Goal: Information Seeking & Learning: Understand process/instructions

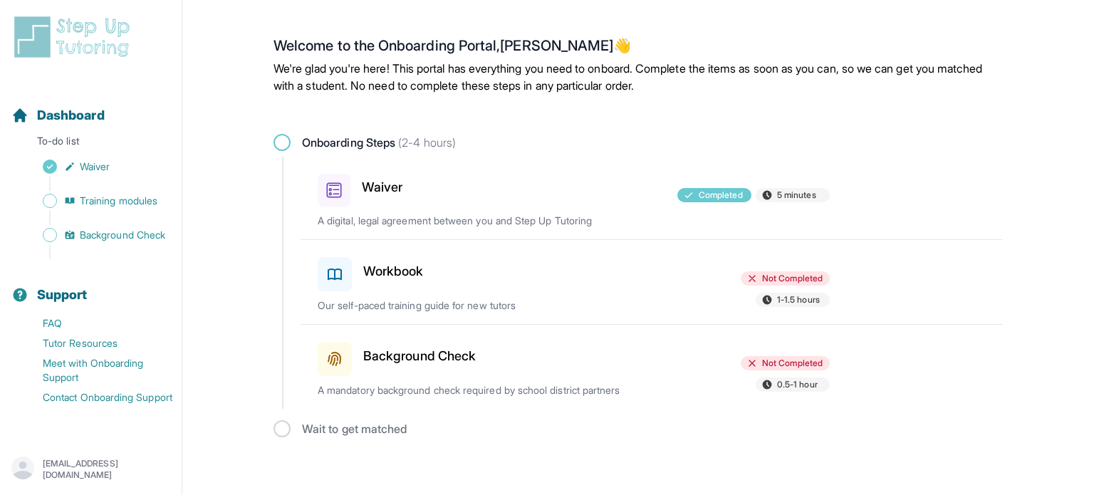
click at [393, 350] on h3 "Background Check" at bounding box center [419, 356] width 112 height 20
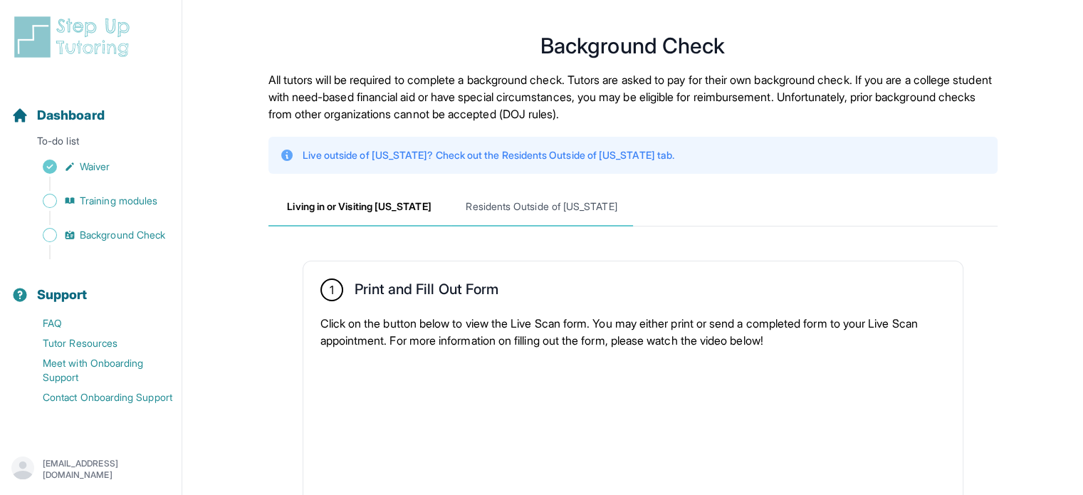
click at [518, 191] on span "Residents Outside of California" at bounding box center [542, 207] width 182 height 38
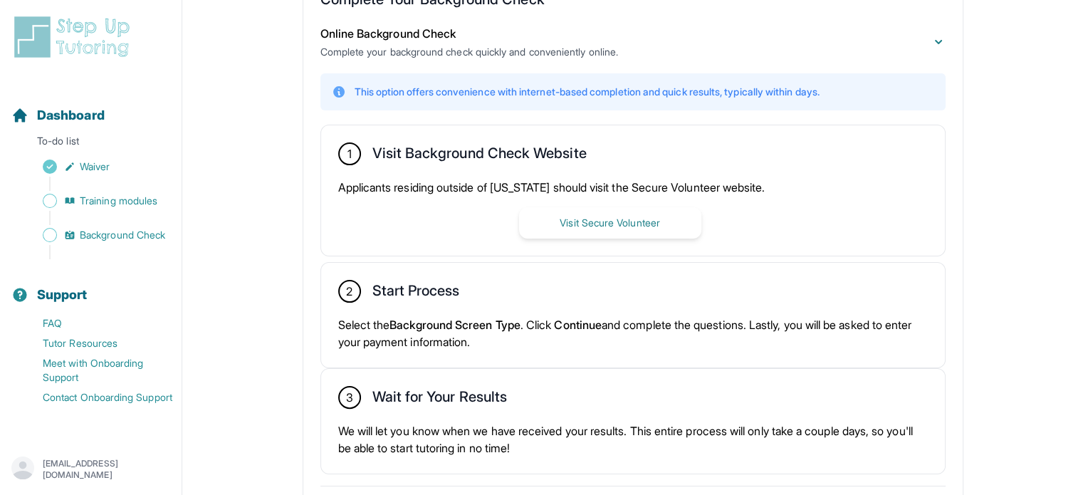
scroll to position [347, 0]
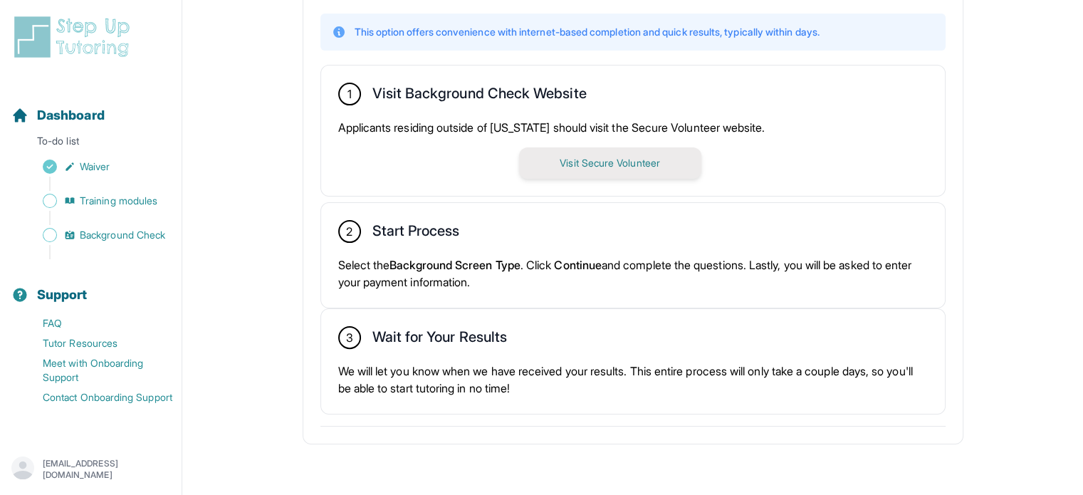
click at [584, 167] on button "Visit Secure Volunteer" at bounding box center [610, 162] width 182 height 31
click at [103, 170] on span "Waiver" at bounding box center [95, 166] width 30 height 14
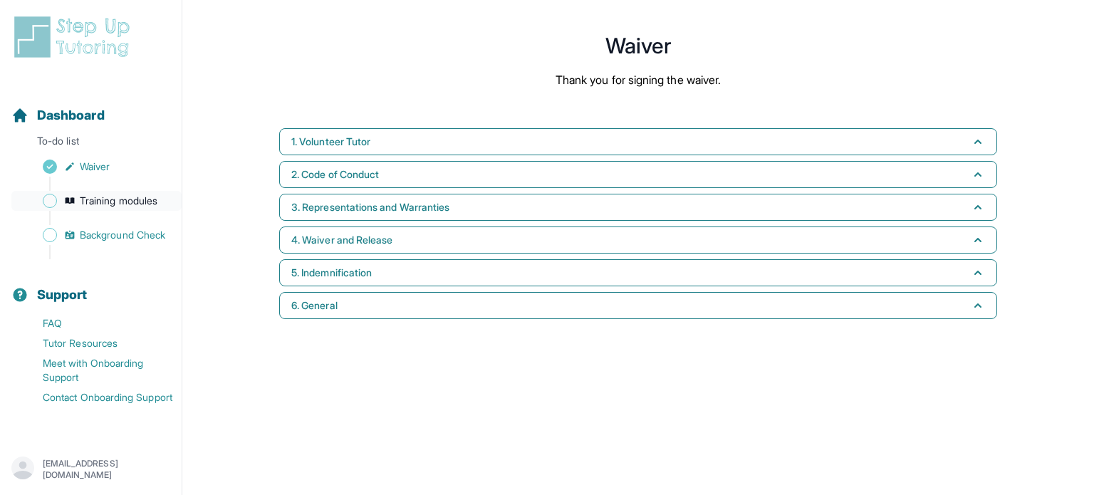
click at [98, 199] on span "Training modules" at bounding box center [119, 201] width 78 height 14
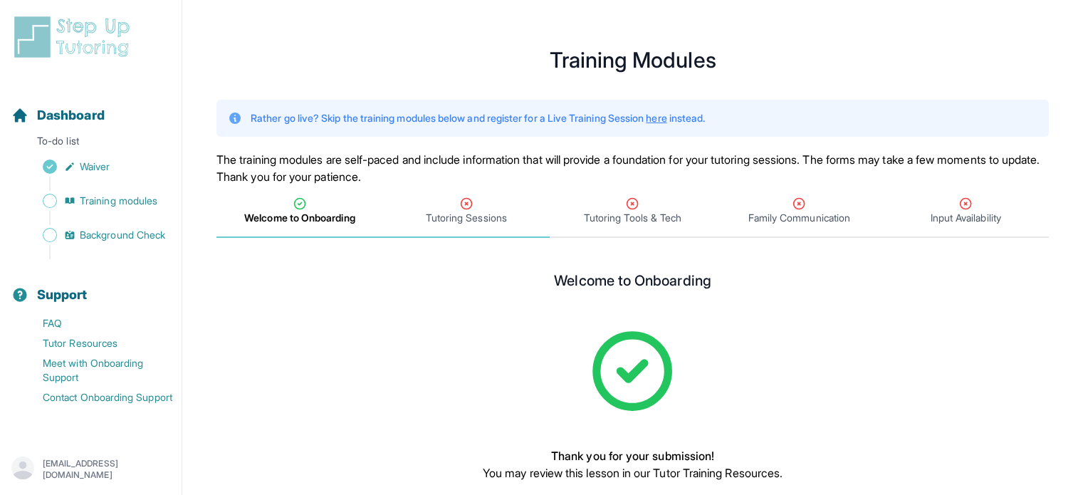
click at [464, 213] on span "Tutoring Sessions" at bounding box center [466, 218] width 81 height 14
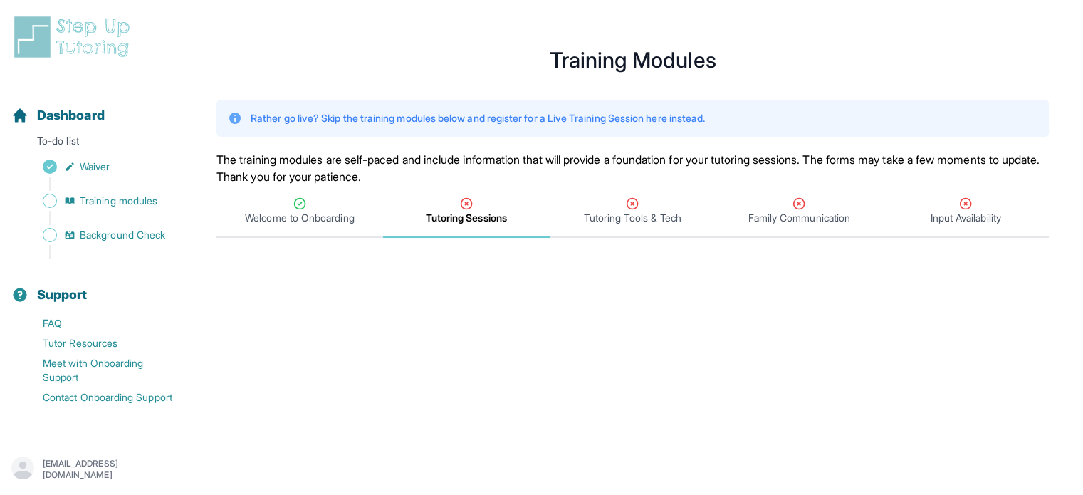
click at [459, 229] on span "Tutoring Sessions" at bounding box center [466, 211] width 167 height 53
click at [464, 209] on icon "Tabs" at bounding box center [466, 204] width 11 height 11
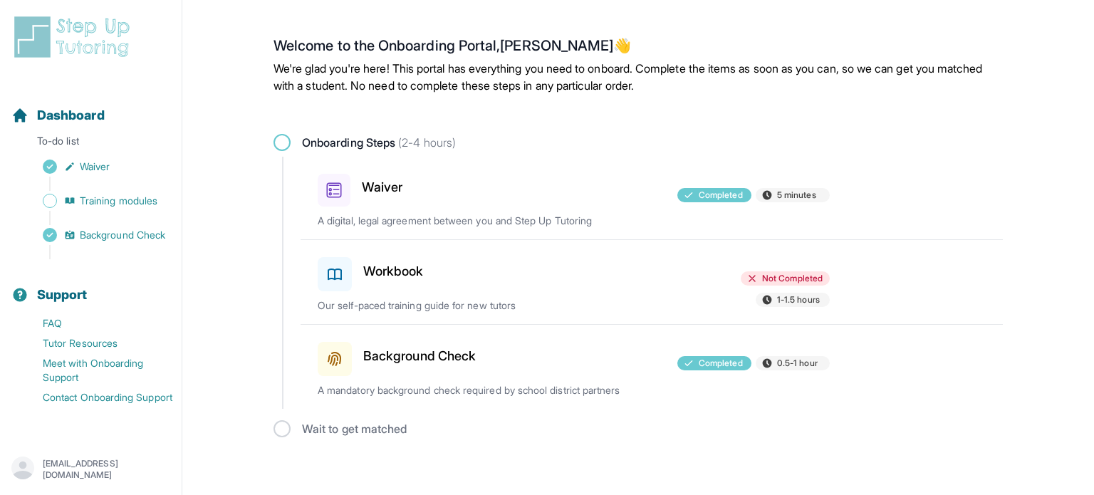
click at [493, 265] on div at bounding box center [574, 271] width 166 height 40
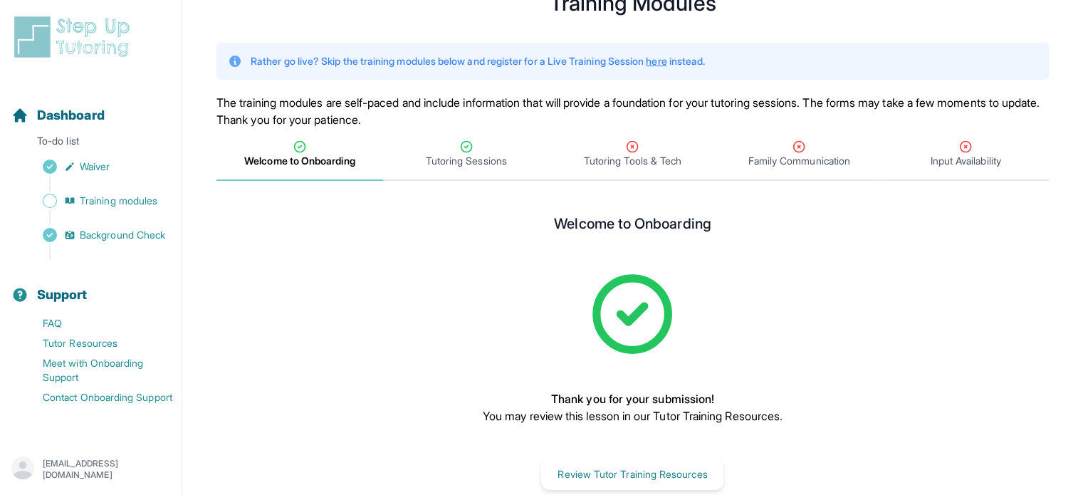
scroll to position [60, 0]
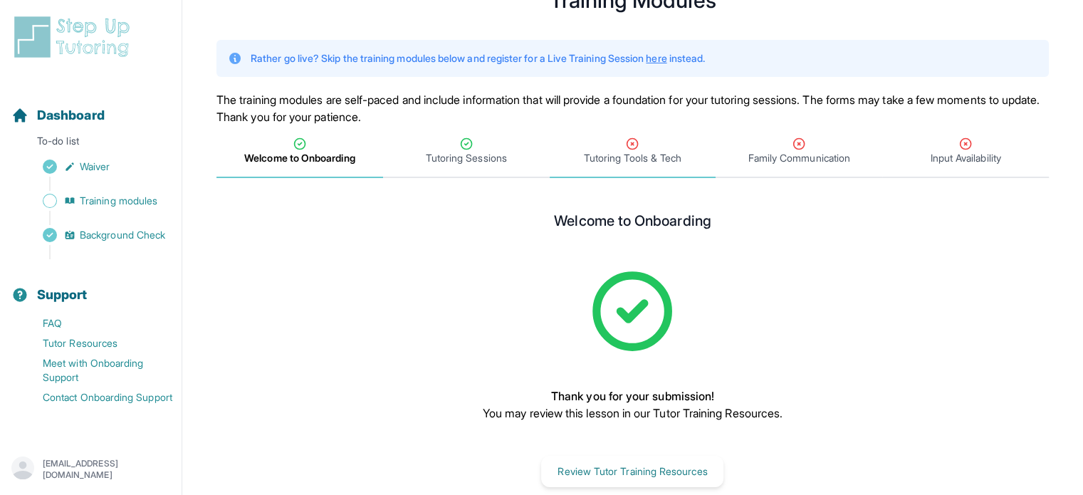
click at [591, 156] on span "Tutoring Tools & Tech" at bounding box center [633, 158] width 98 height 14
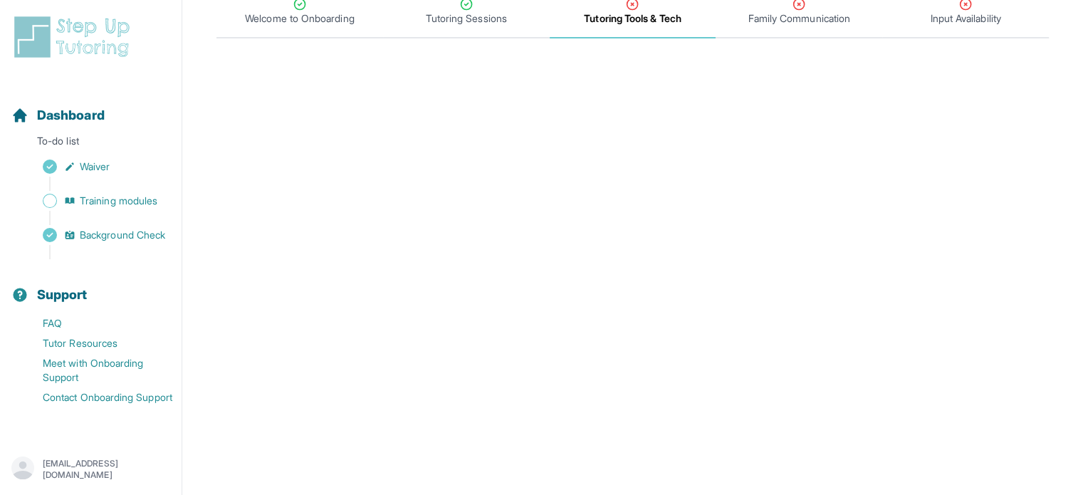
scroll to position [197, 0]
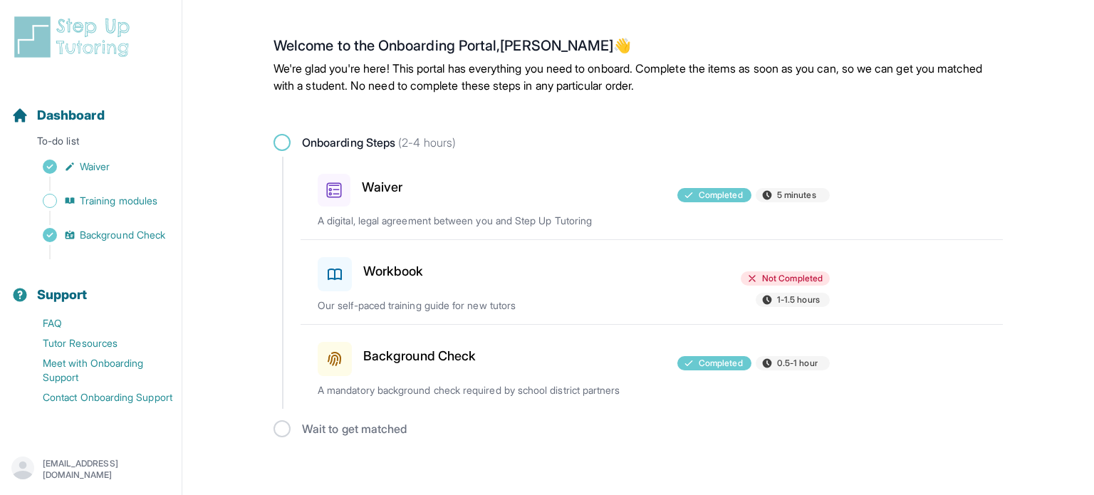
click at [413, 267] on h3 "Workbook" at bounding box center [393, 271] width 61 height 20
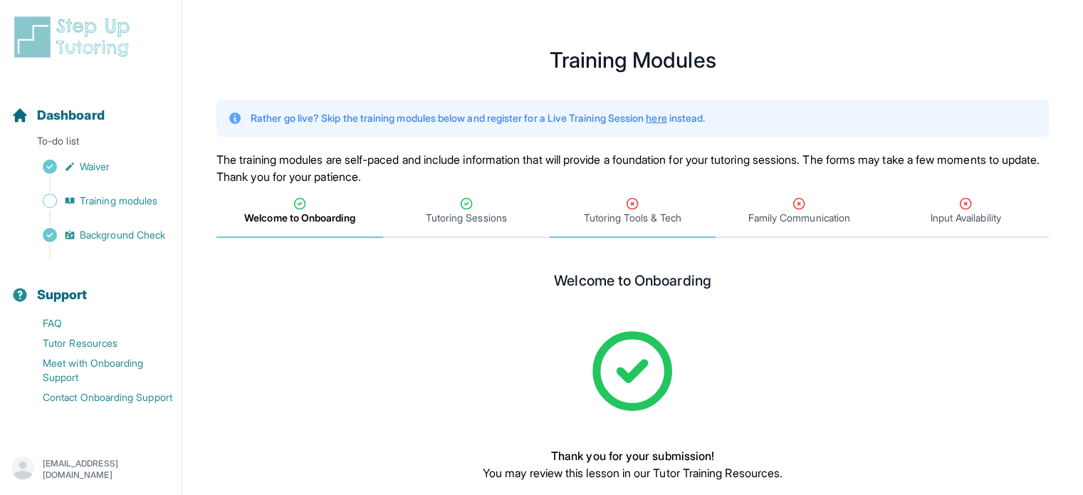
click at [649, 216] on span "Tutoring Tools & Tech" at bounding box center [633, 218] width 98 height 14
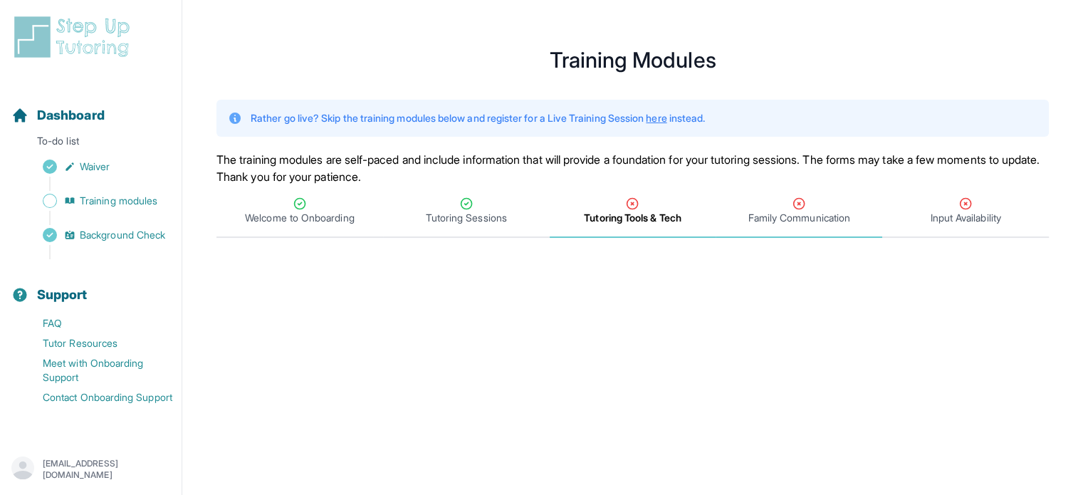
click at [775, 206] on div "Family Communication" at bounding box center [798, 211] width 161 height 28
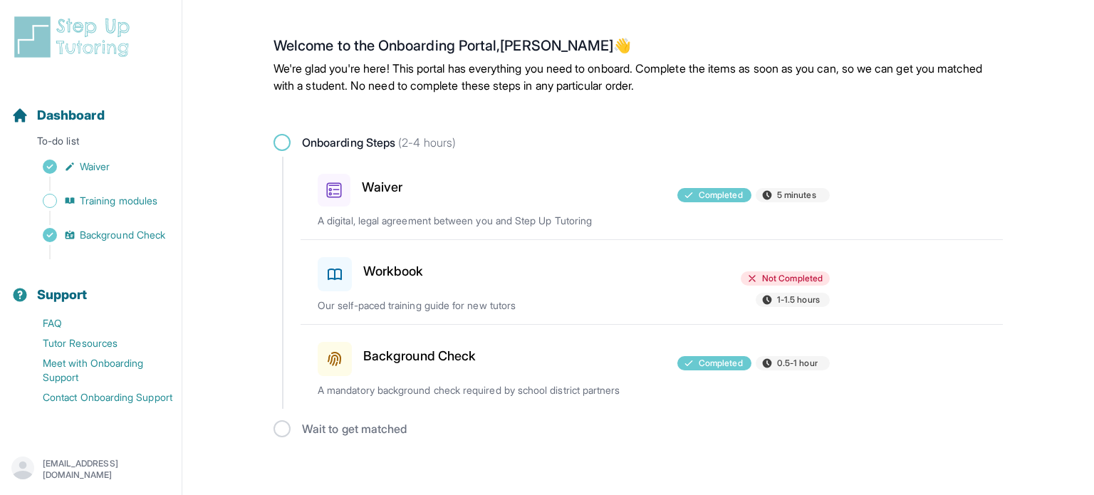
click at [588, 257] on div at bounding box center [574, 271] width 166 height 40
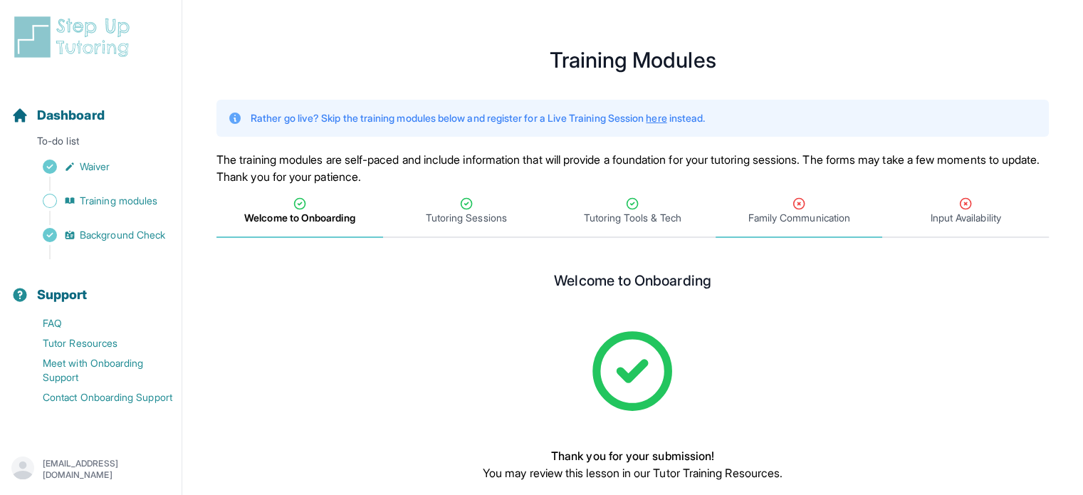
click at [776, 211] on span "Family Communication" at bounding box center [799, 218] width 102 height 14
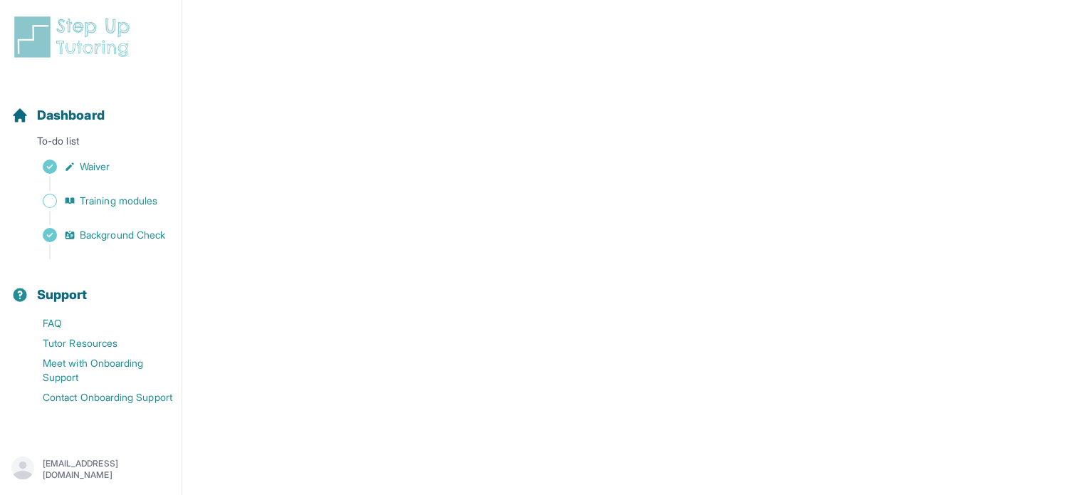
scroll to position [275, 0]
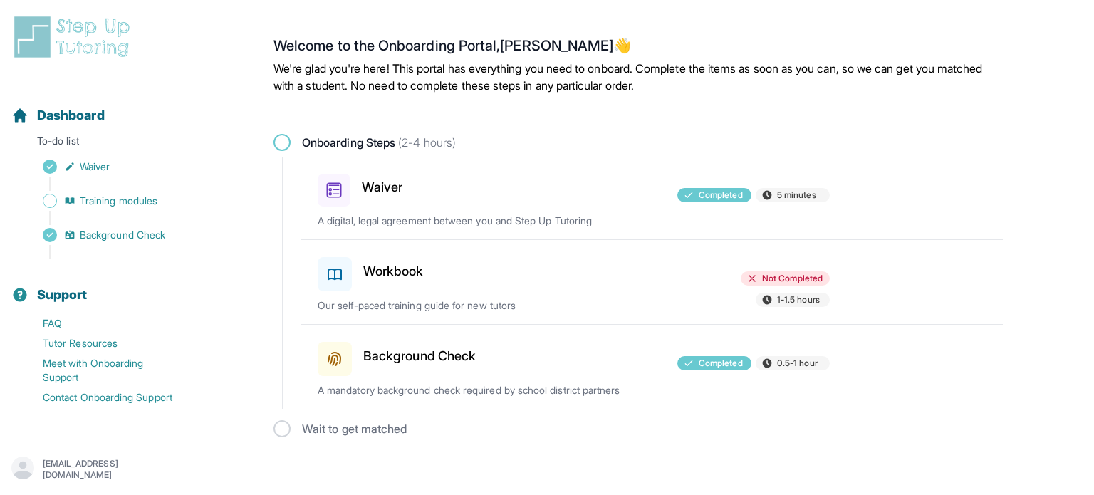
click at [507, 293] on div "Workbook Not Completed 1-1.5 hours Our self-paced training guide for new tutors" at bounding box center [660, 282] width 685 height 84
click at [620, 259] on div at bounding box center [574, 271] width 166 height 40
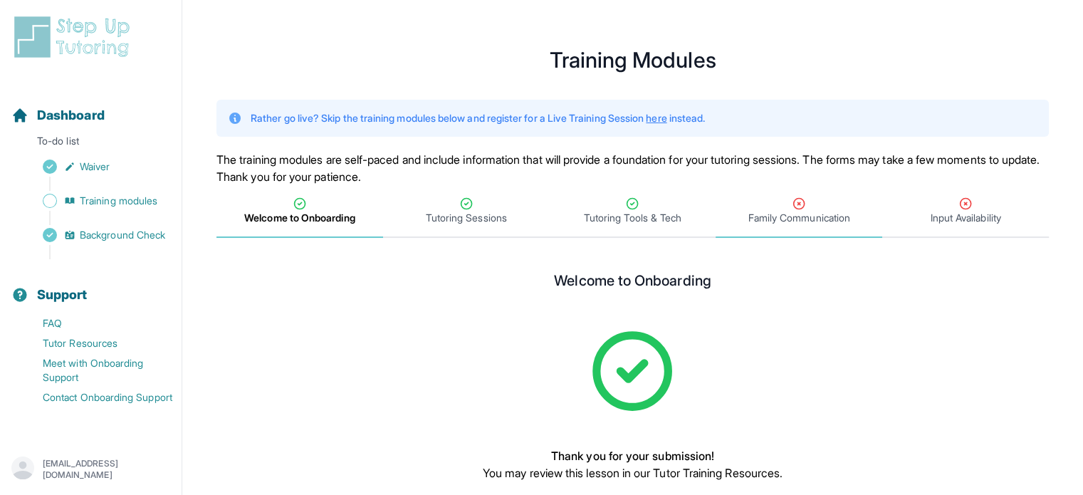
click at [815, 214] on span "Family Communication" at bounding box center [799, 218] width 102 height 14
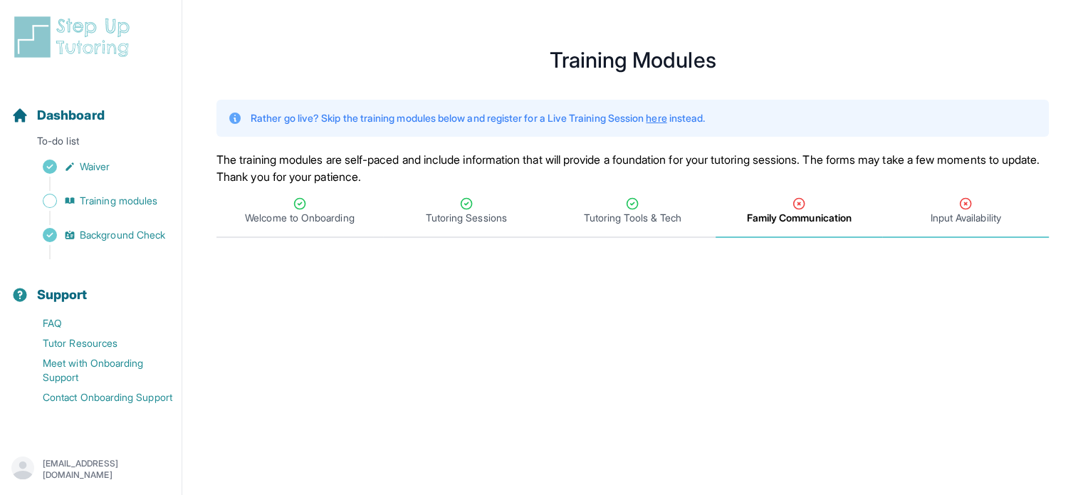
click at [952, 187] on span "Input Availability" at bounding box center [965, 211] width 167 height 53
click at [959, 213] on span "Input Availability" at bounding box center [965, 218] width 75 height 14
click at [795, 213] on span "Family Communication" at bounding box center [799, 218] width 102 height 14
click at [997, 189] on span "Input Availability" at bounding box center [965, 211] width 167 height 53
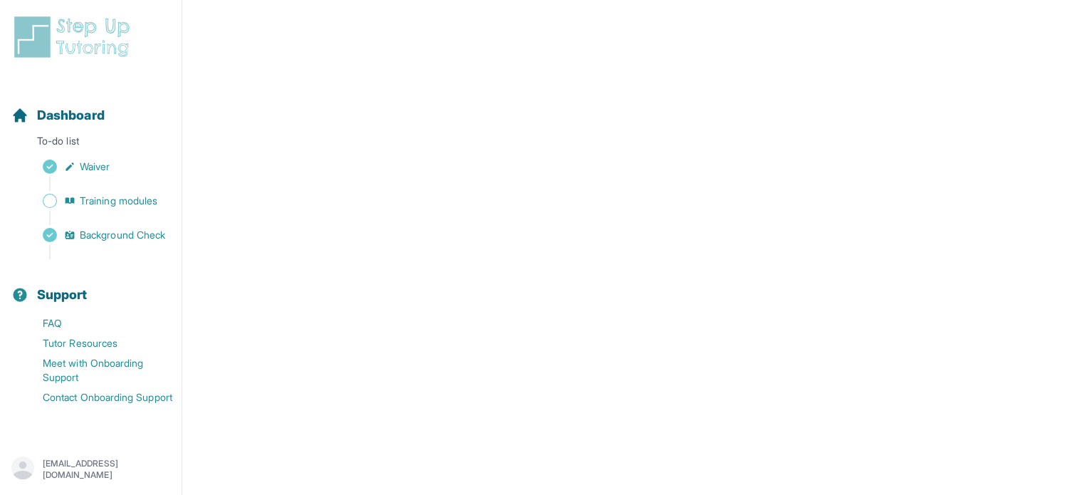
scroll to position [523, 0]
